Goal: Information Seeking & Learning: Learn about a topic

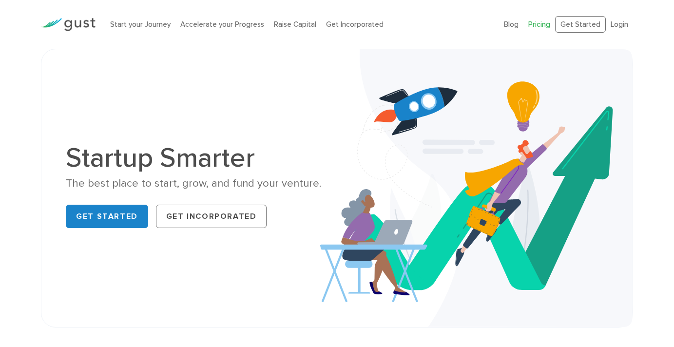
click at [540, 24] on link "Pricing" at bounding box center [539, 24] width 22 height 9
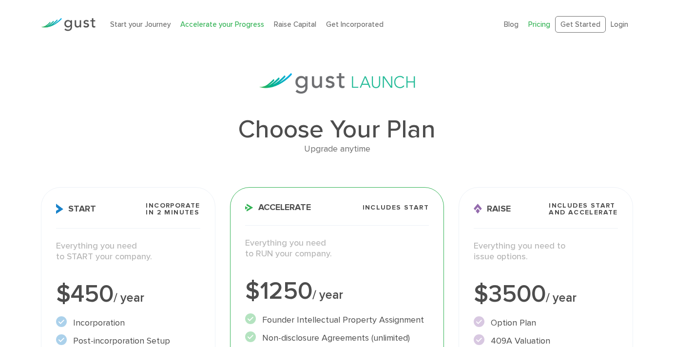
click at [228, 23] on link "Accelerate your Progress" at bounding box center [222, 24] width 84 height 9
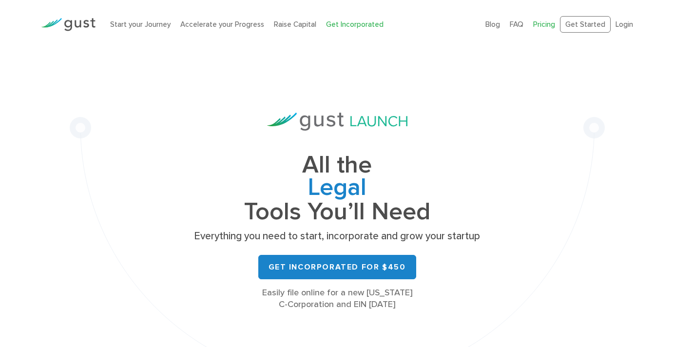
click at [550, 26] on link "Pricing" at bounding box center [544, 24] width 22 height 9
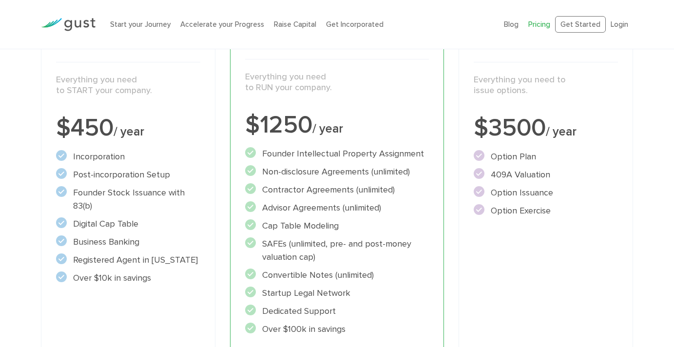
scroll to position [178, 0]
